Goal: Information Seeking & Learning: Learn about a topic

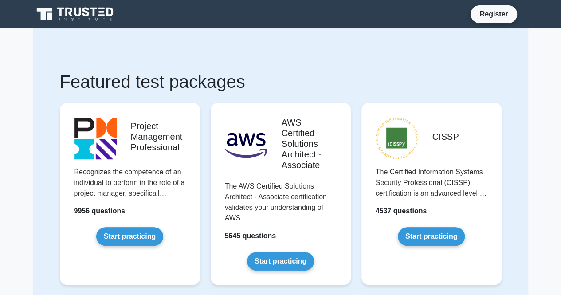
click at [130, 237] on link "Start practicing" at bounding box center [129, 236] width 67 height 19
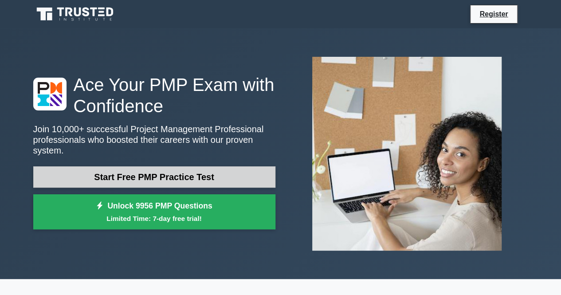
click at [152, 171] on link "Start Free PMP Practice Test" at bounding box center [154, 176] width 242 height 21
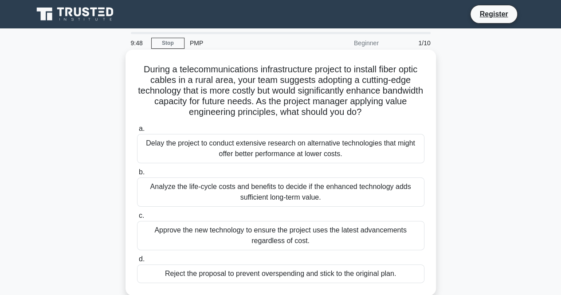
click at [188, 143] on div "Delay the project to conduct extensive research on alternative technologies tha…" at bounding box center [280, 148] width 287 height 29
click at [137, 132] on input "a. Delay the project to conduct extensive research on alternative technologies …" at bounding box center [137, 129] width 0 height 6
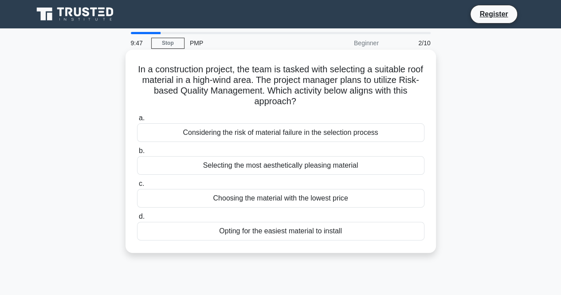
click at [183, 73] on h5 "In a construction project, the team is tasked with selecting a suitable roof ma…" at bounding box center [280, 85] width 289 height 43
click at [149, 71] on h5 "In a construction project, the team is tasked with selecting a suitable roof ma…" at bounding box center [280, 85] width 289 height 43
click at [143, 70] on h5 "In a construction project, the team is tasked with selecting a suitable roof ma…" at bounding box center [280, 85] width 289 height 43
